Goal: Task Accomplishment & Management: Manage account settings

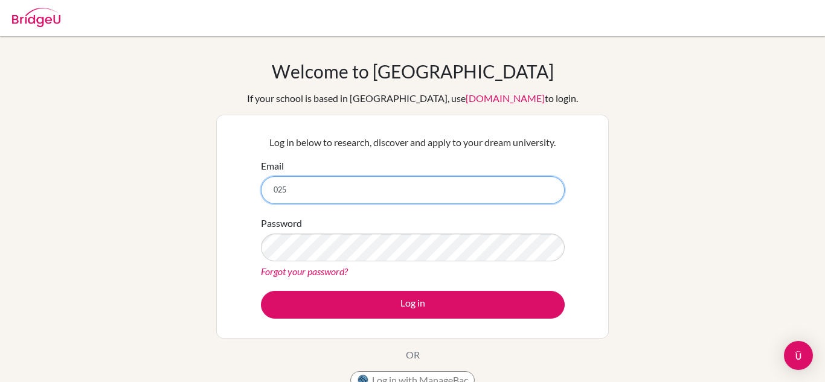
click at [332, 185] on input "025" at bounding box center [413, 190] width 304 height 28
type input "[EMAIL_ADDRESS][DOMAIN_NAME]"
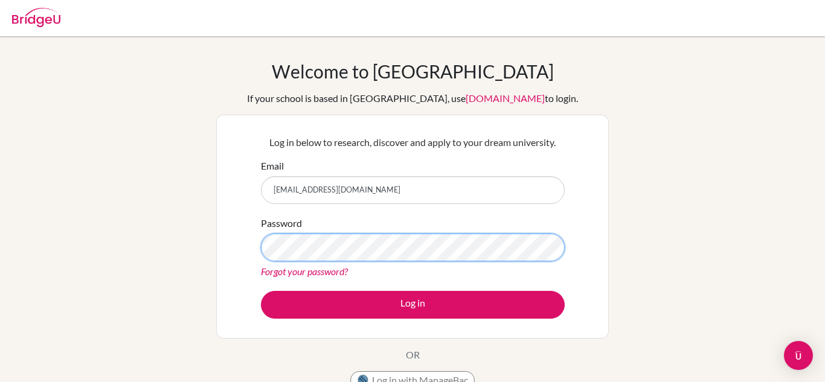
click at [261, 291] on button "Log in" at bounding box center [413, 305] width 304 height 28
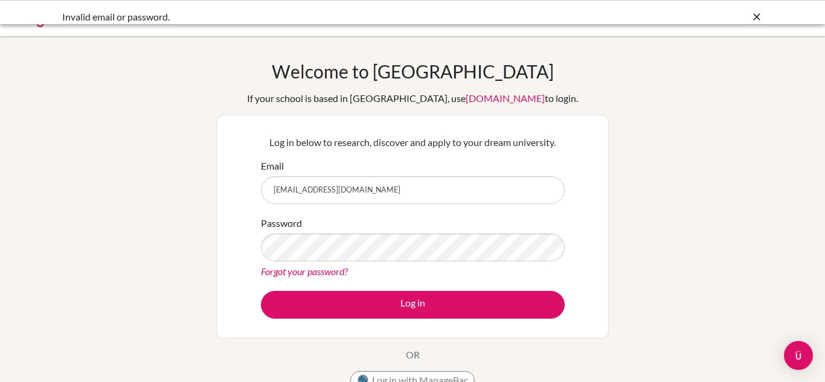
scroll to position [63, 0]
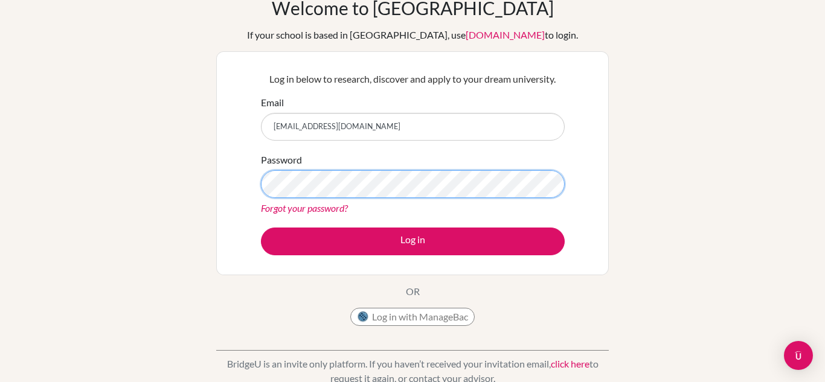
click at [261, 228] on button "Log in" at bounding box center [413, 242] width 304 height 28
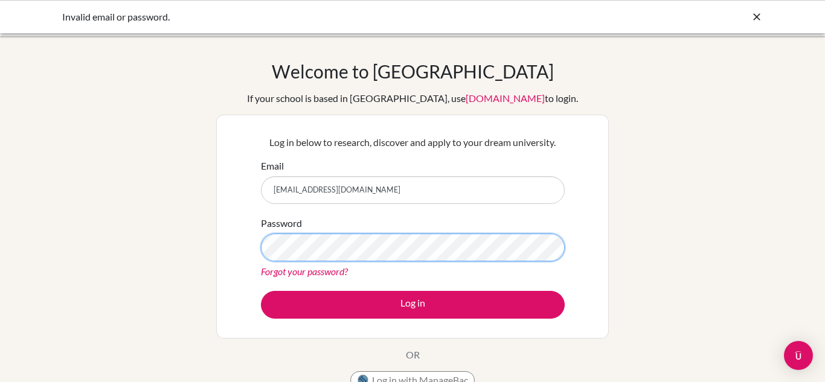
click at [261, 291] on button "Log in" at bounding box center [413, 305] width 304 height 28
type input "kritigyaisthebest5025a524@sxc.edu.np"
click at [261, 291] on button "Log in" at bounding box center [413, 305] width 304 height 28
drag, startPoint x: 333, startPoint y: 191, endPoint x: 263, endPoint y: 191, distance: 69.5
click at [263, 191] on input "kritigyaisthebest5025a524@sxc.edu.np" at bounding box center [413, 190] width 304 height 28
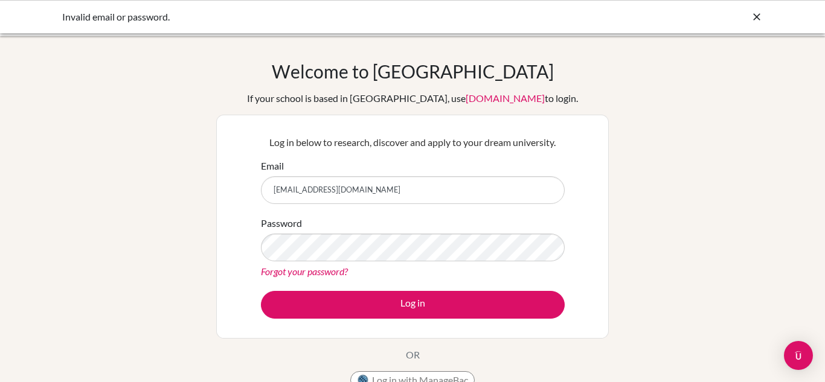
type input "[EMAIL_ADDRESS][DOMAIN_NAME]"
click at [261, 291] on button "Log in" at bounding box center [413, 305] width 304 height 28
click at [326, 268] on link "Forgot your password?" at bounding box center [304, 271] width 87 height 11
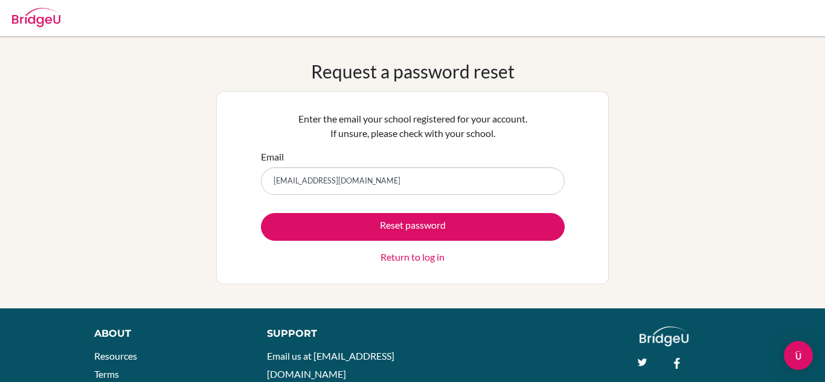
click at [286, 183] on input "[EMAIL_ADDRESS][DOMAIN_NAME]" at bounding box center [413, 181] width 304 height 28
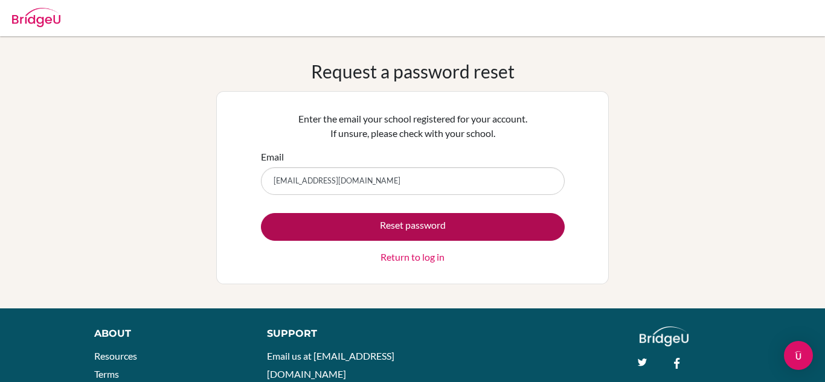
type input "[EMAIL_ADDRESS][DOMAIN_NAME]"
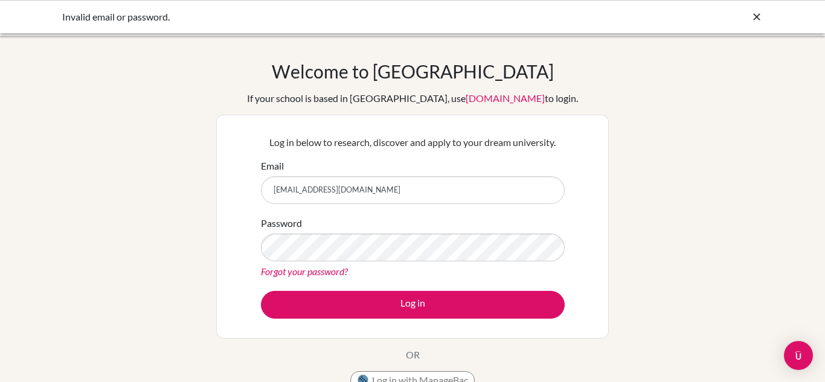
click at [286, 191] on input "[EMAIL_ADDRESS][DOMAIN_NAME]" at bounding box center [413, 190] width 304 height 28
type input "[EMAIL_ADDRESS][DOMAIN_NAME]"
click at [261, 291] on button "Log in" at bounding box center [413, 305] width 304 height 28
